Goal: Information Seeking & Learning: Learn about a topic

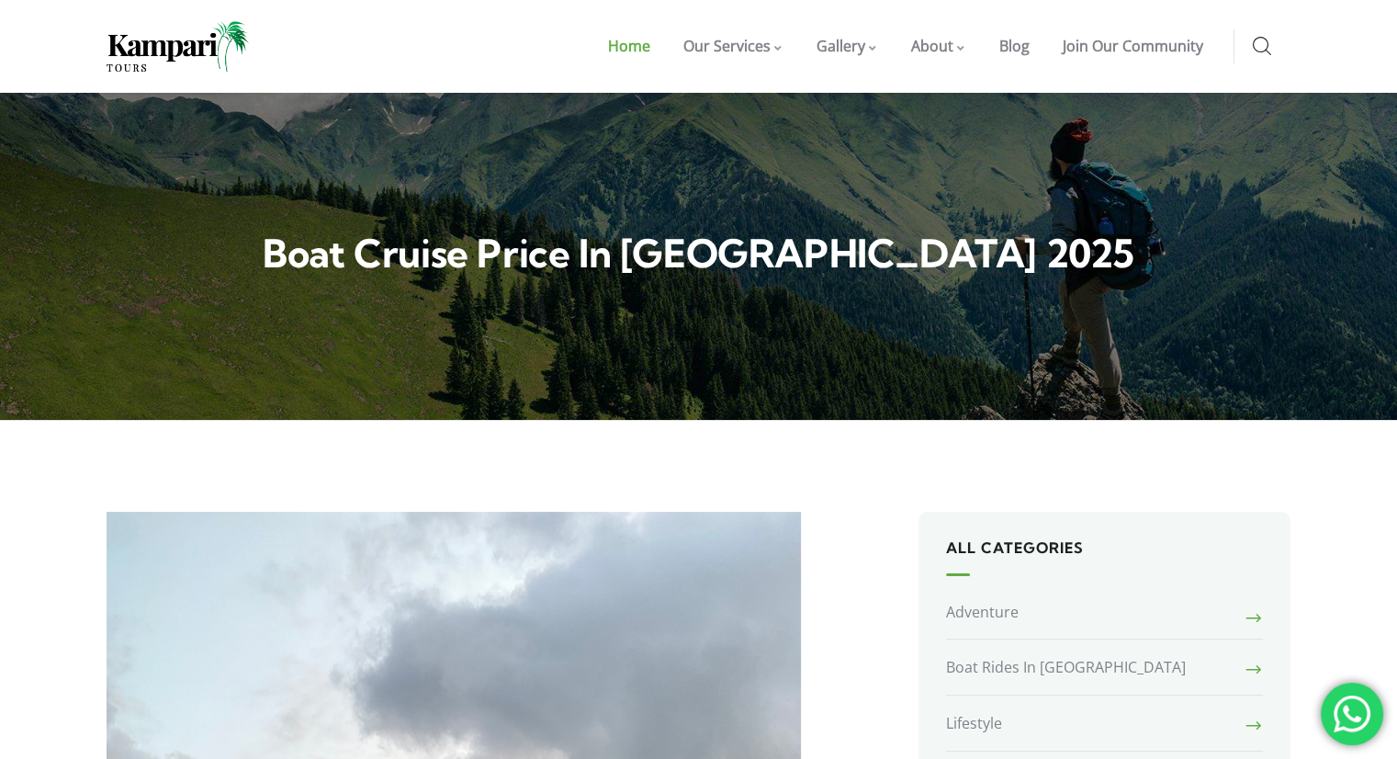
click at [640, 40] on span "Home" at bounding box center [629, 46] width 42 height 20
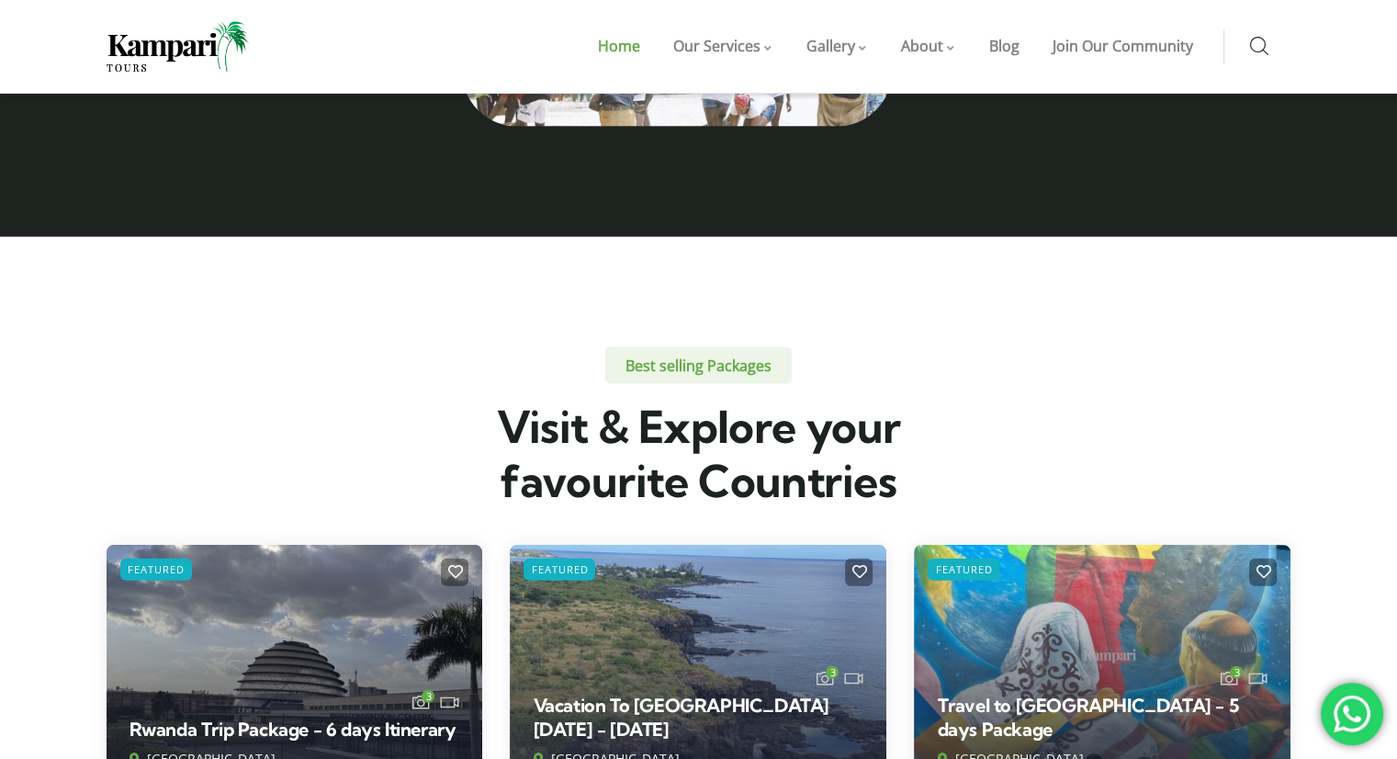
scroll to position [3868, 0]
